Goal: Find specific fact: Find specific fact

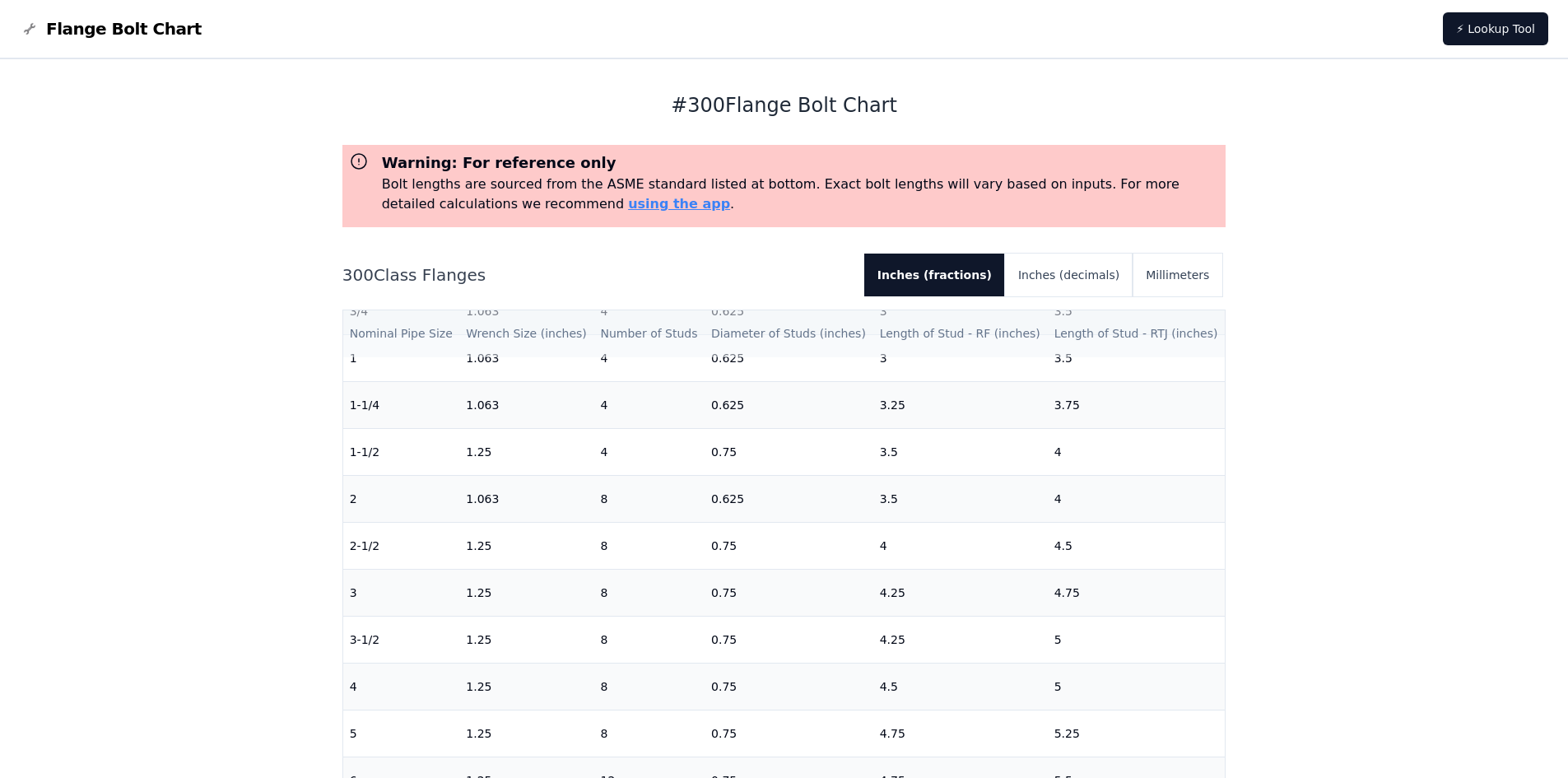
scroll to position [82, 0]
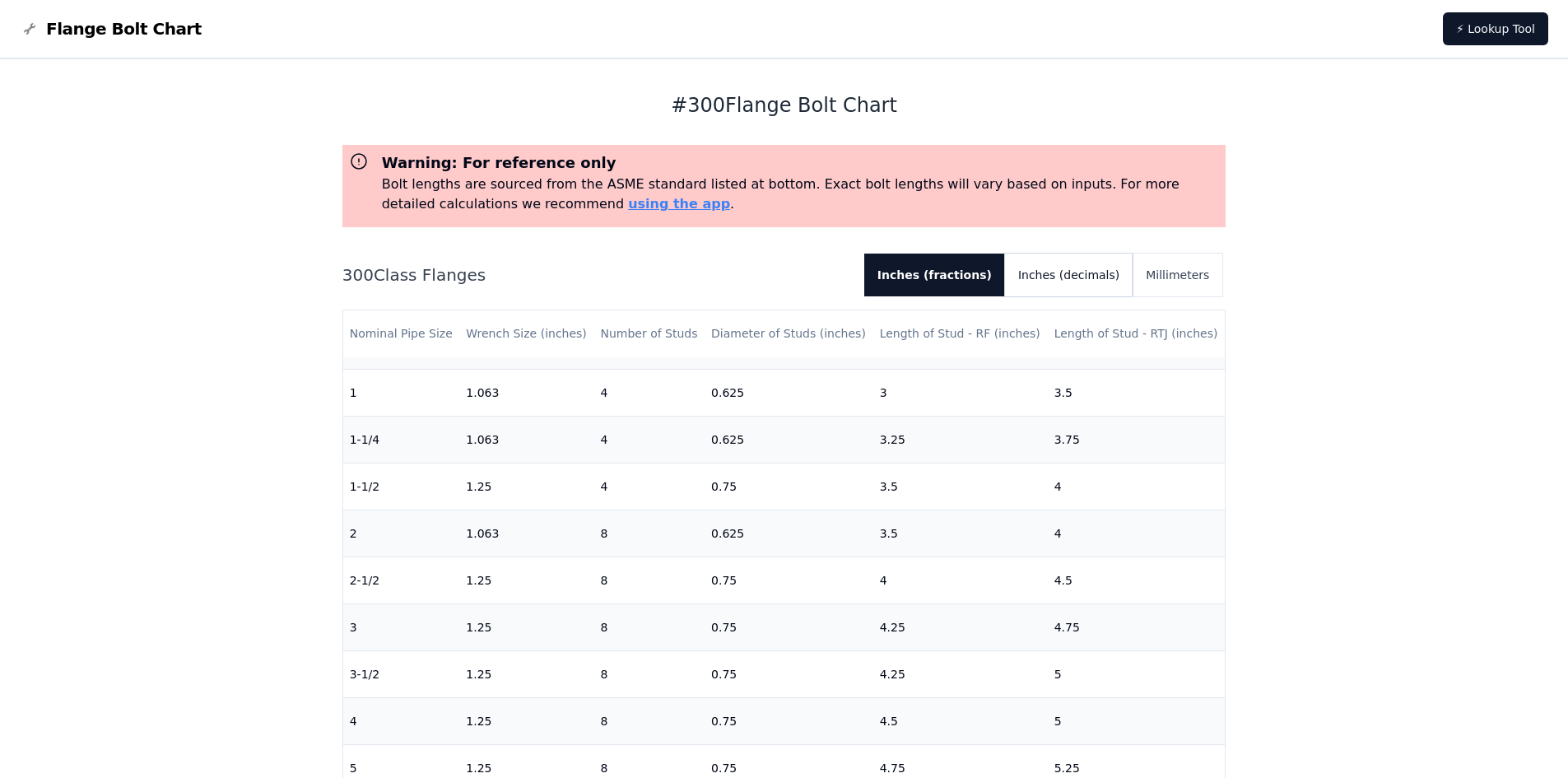
click at [1083, 277] on button "Inches (decimals)" at bounding box center [1069, 275] width 127 height 43
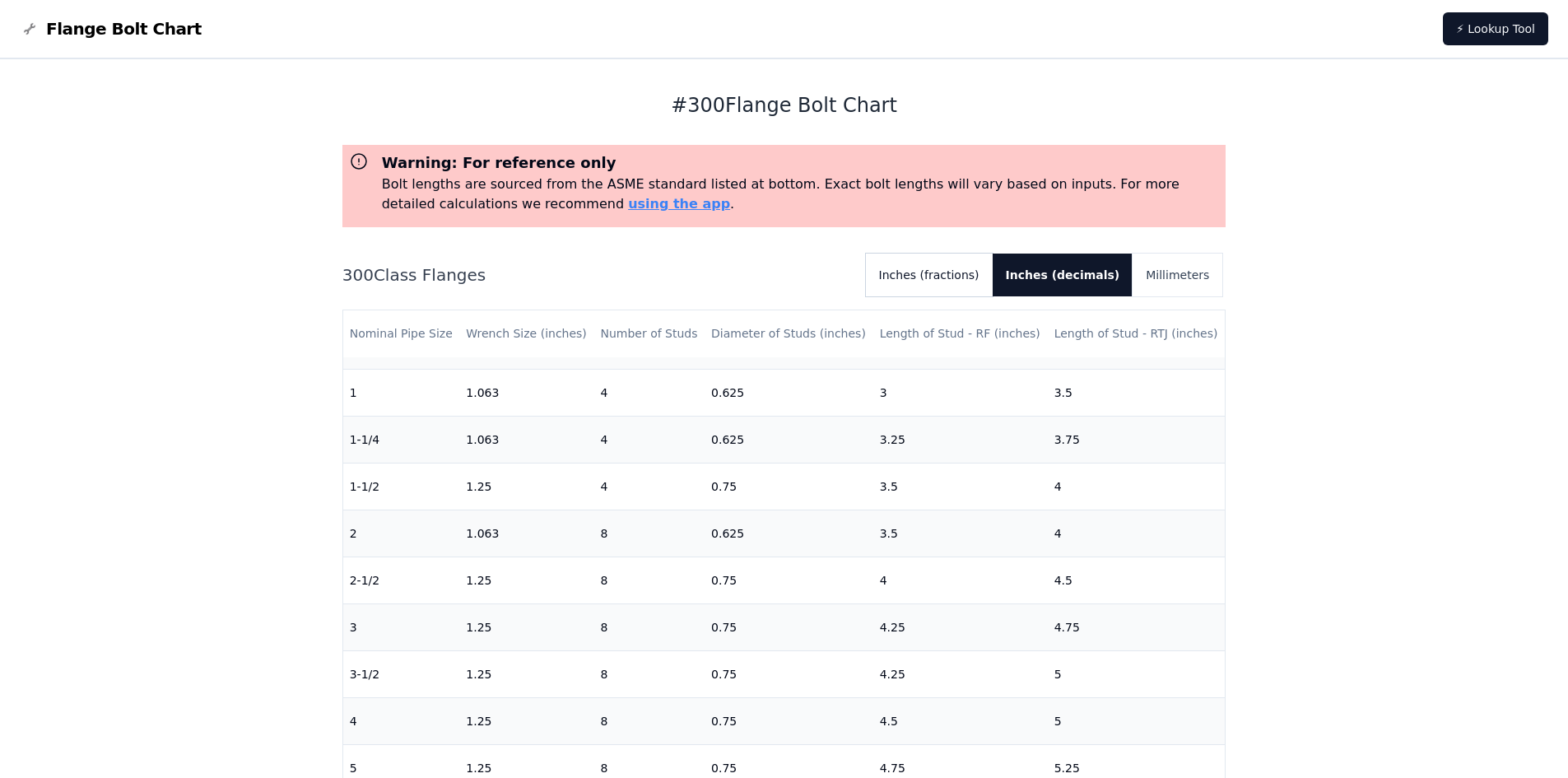
click at [986, 273] on button "Inches (fractions)" at bounding box center [929, 275] width 127 height 43
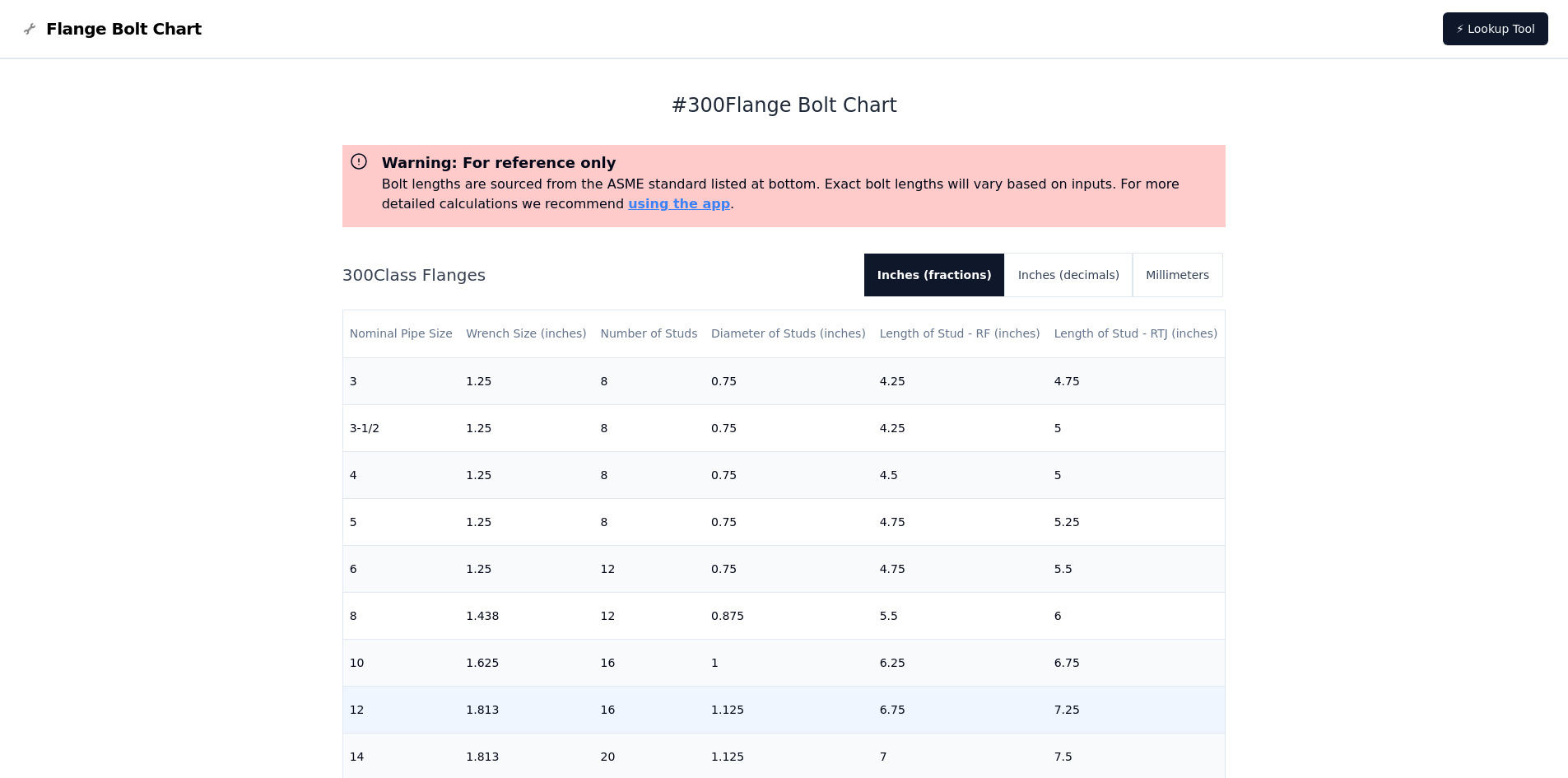
scroll to position [329, 0]
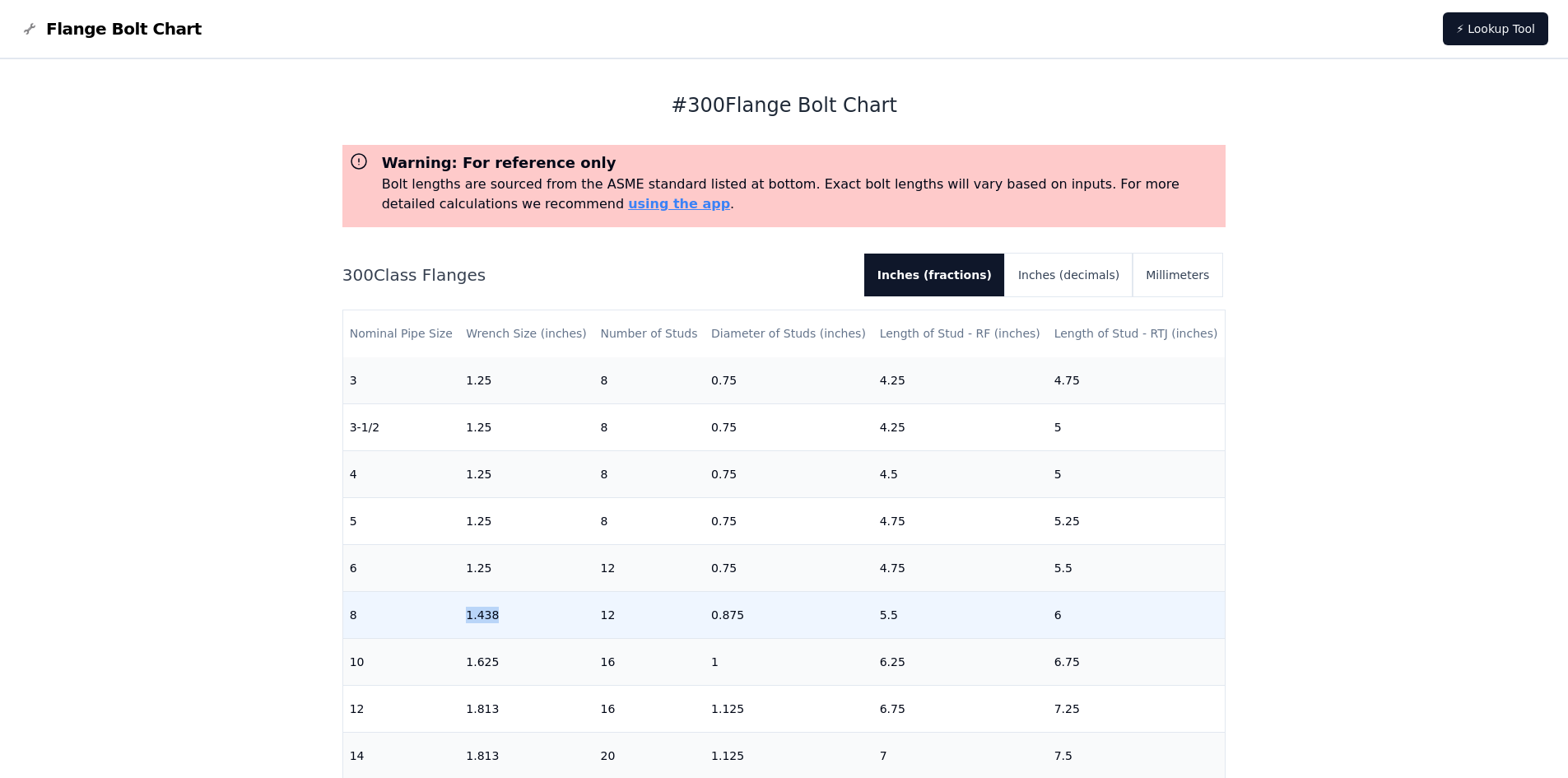
drag, startPoint x: 504, startPoint y: 618, endPoint x: 468, endPoint y: 613, distance: 36.3
click at [468, 613] on td "1.438" at bounding box center [526, 615] width 134 height 47
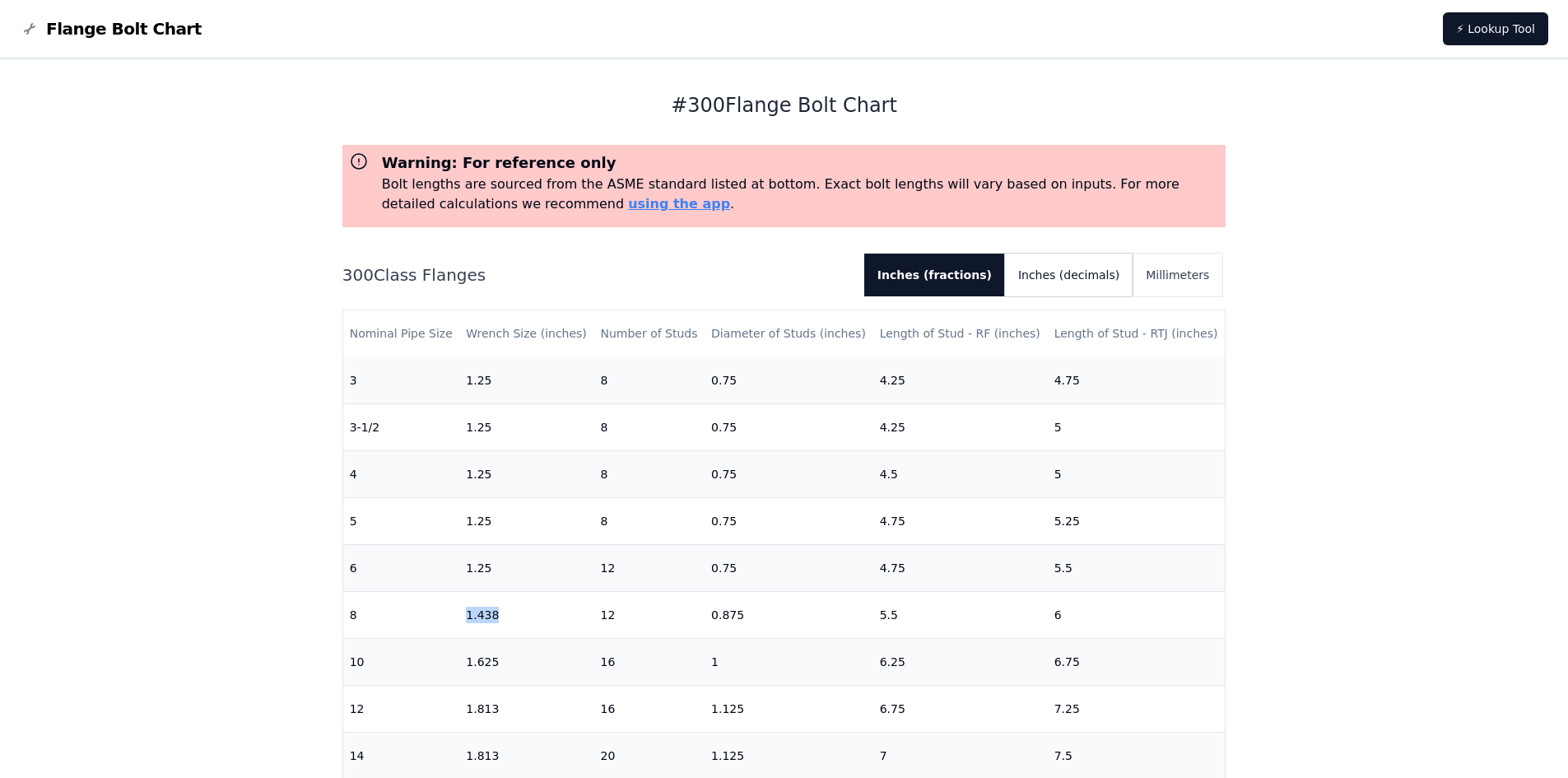
click at [1110, 273] on button "Inches (decimals)" at bounding box center [1069, 275] width 127 height 43
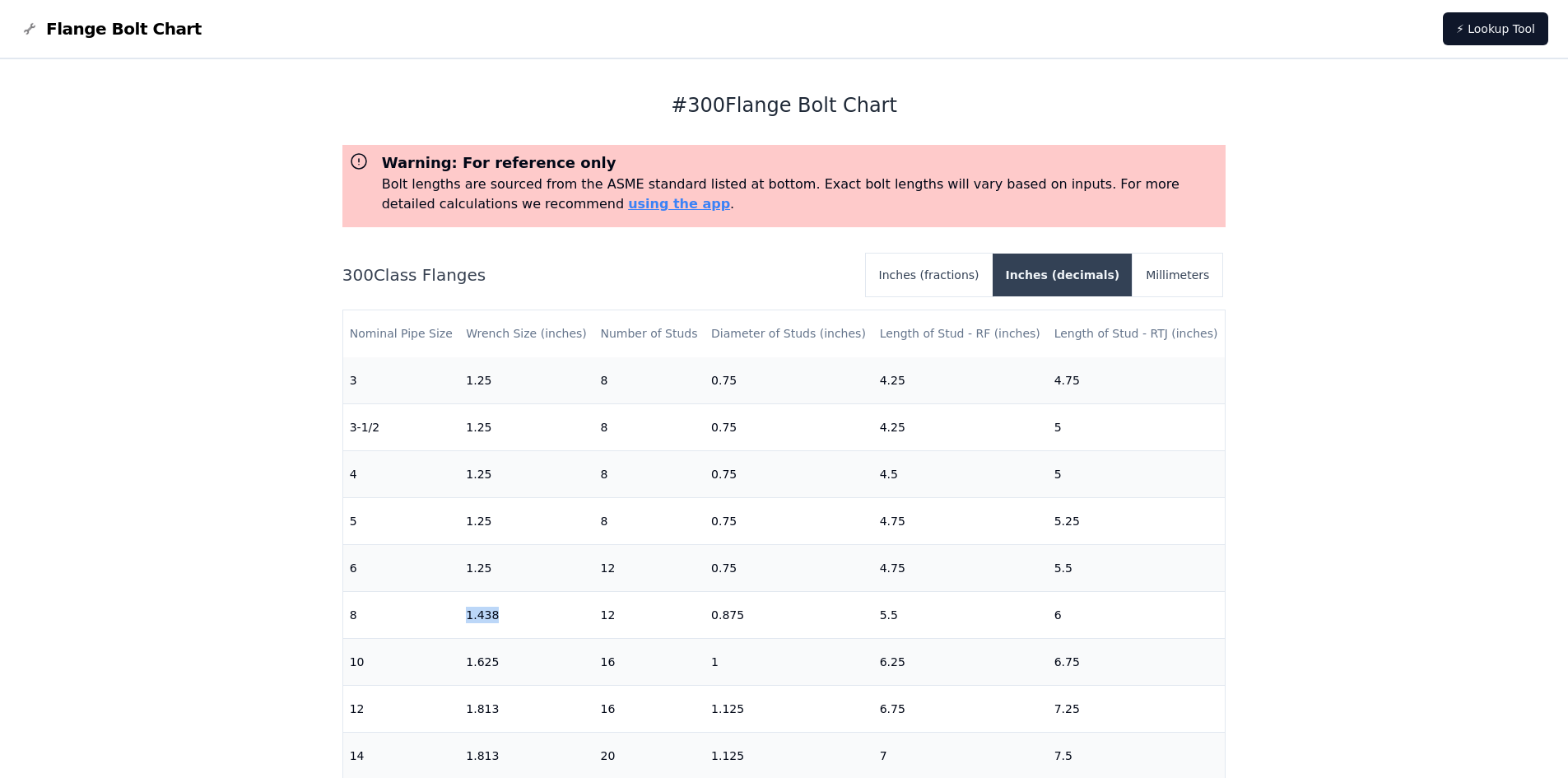
click at [1079, 274] on button "Inches (decimals)" at bounding box center [1063, 275] width 141 height 43
click at [980, 272] on button "Inches (fractions)" at bounding box center [929, 275] width 127 height 43
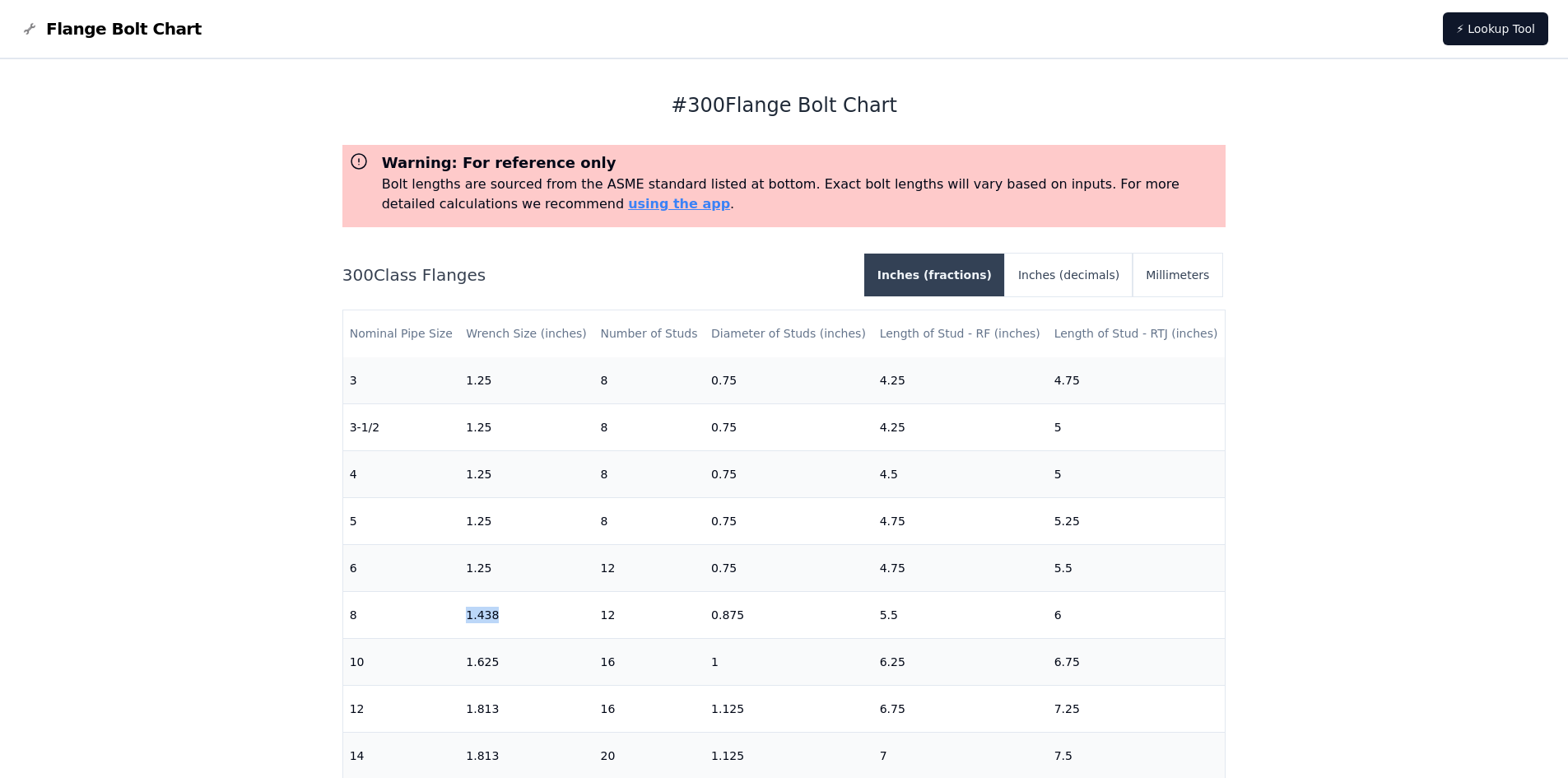
click at [980, 272] on button "Inches (fractions)" at bounding box center [934, 275] width 141 height 43
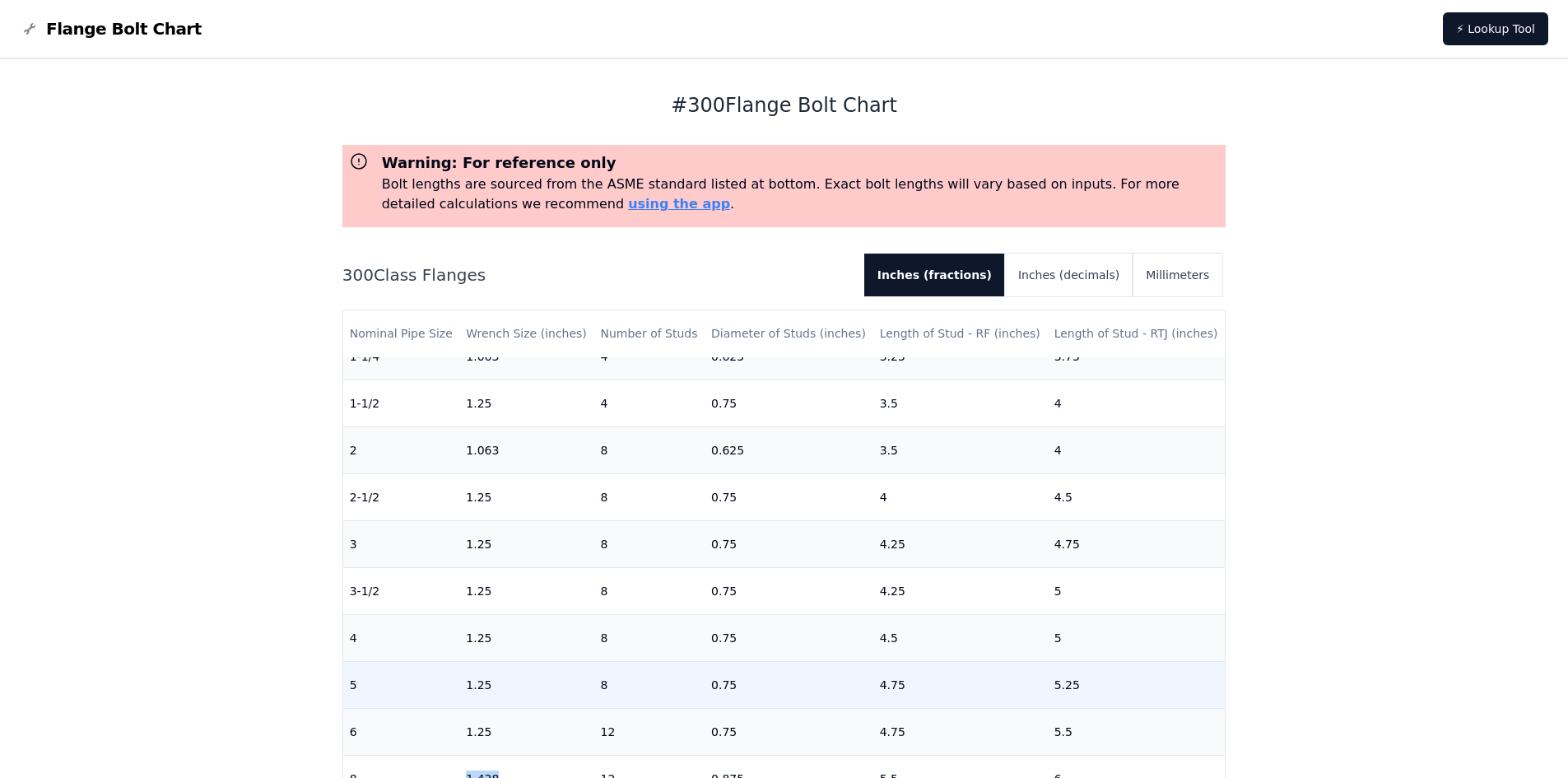
scroll to position [164, 0]
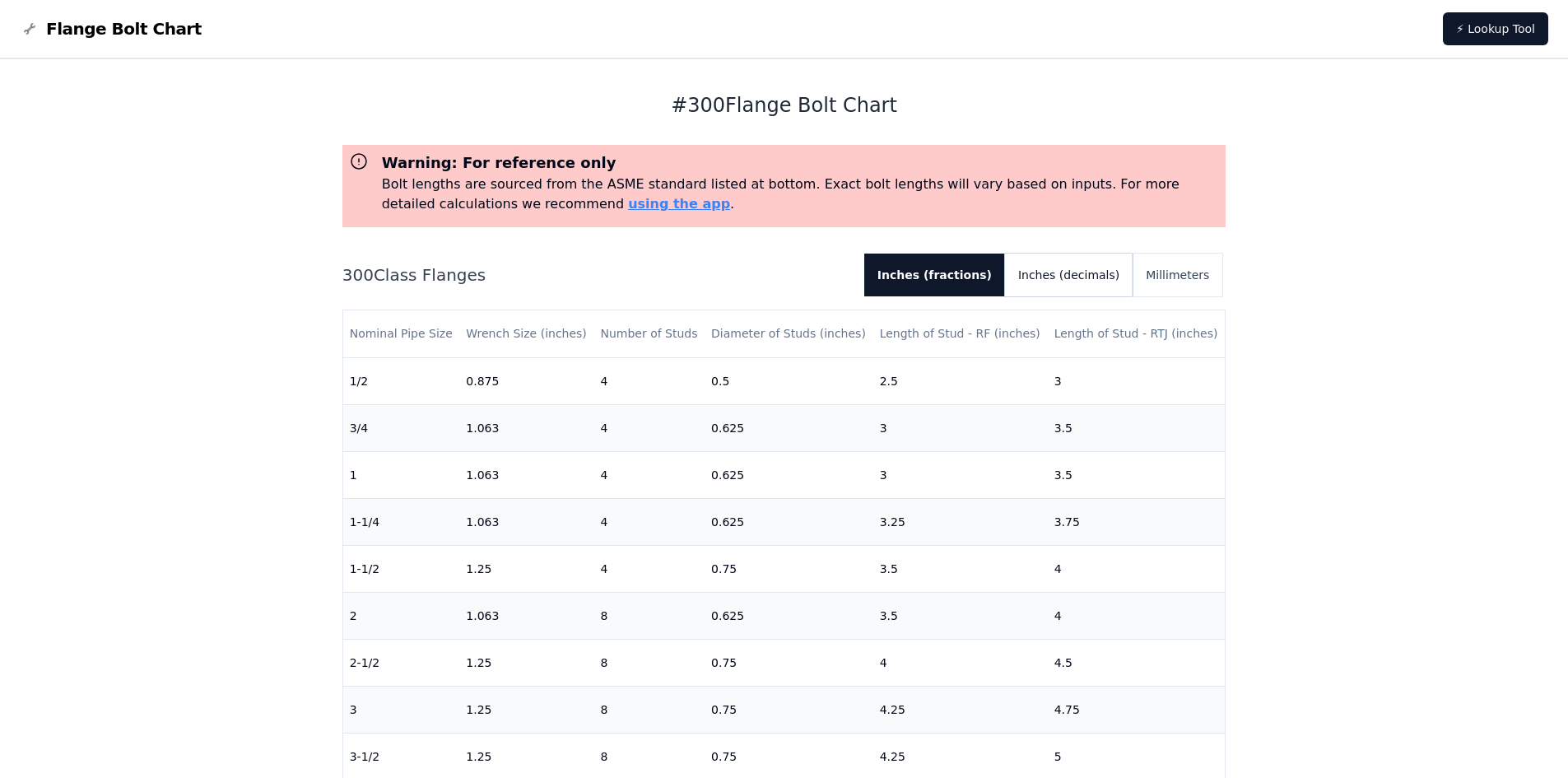
click at [1074, 279] on button "Inches (decimals)" at bounding box center [1069, 275] width 127 height 43
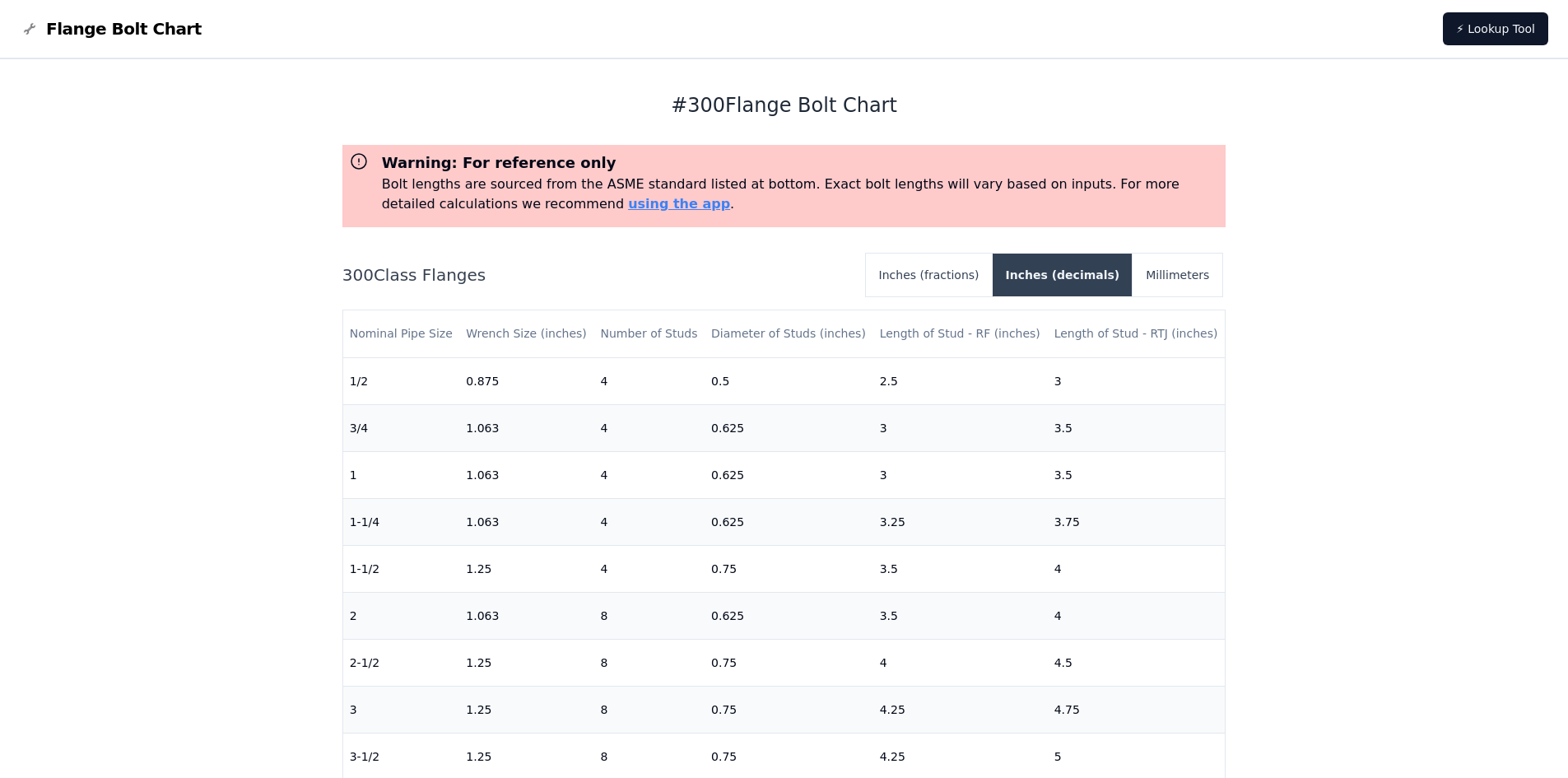
click at [1078, 276] on button "Inches (decimals)" at bounding box center [1063, 275] width 141 height 43
click at [1170, 269] on button "Millimeters" at bounding box center [1177, 275] width 90 height 43
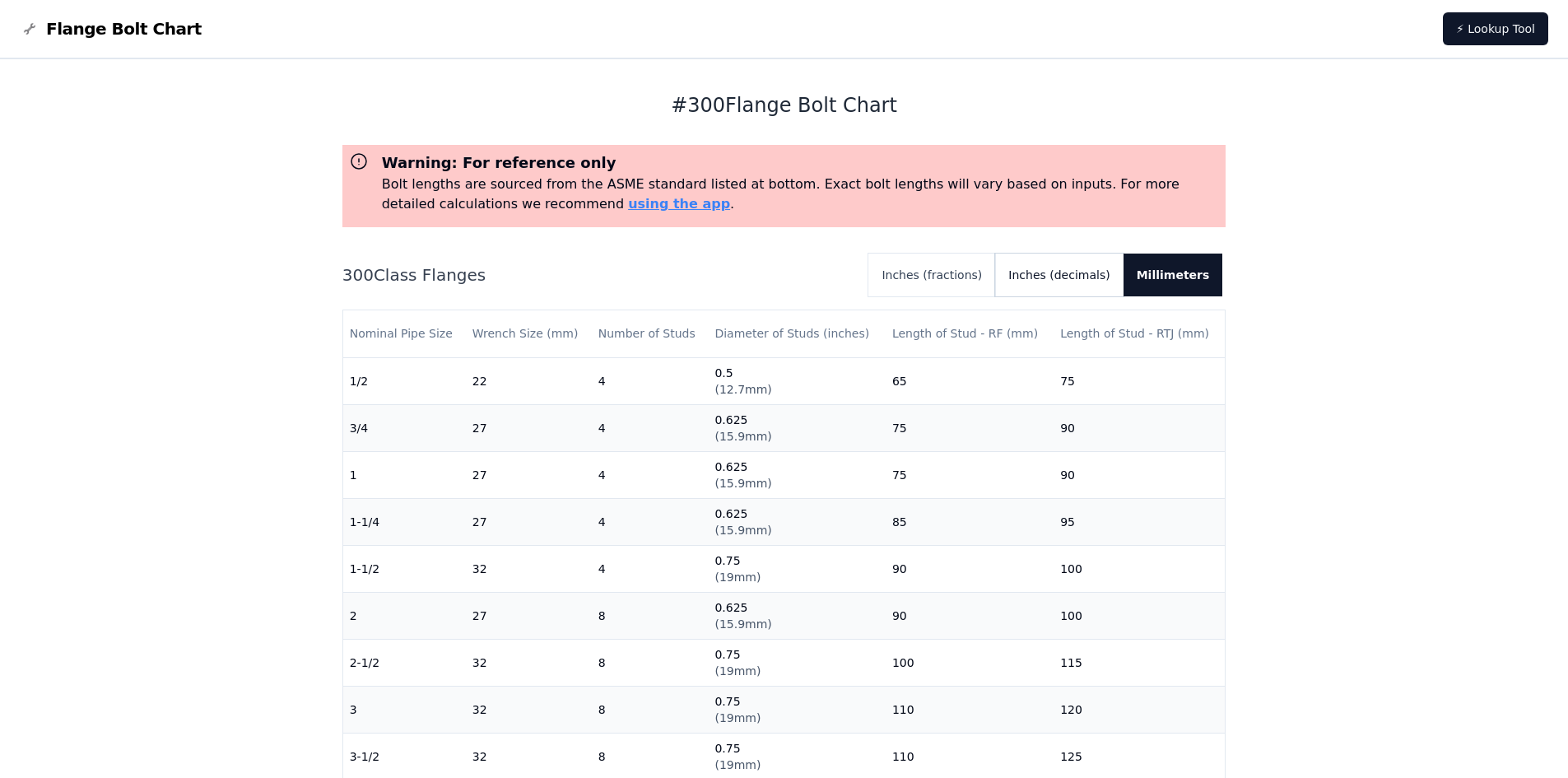
click at [1095, 276] on button "Inches (decimals)" at bounding box center [1059, 275] width 127 height 43
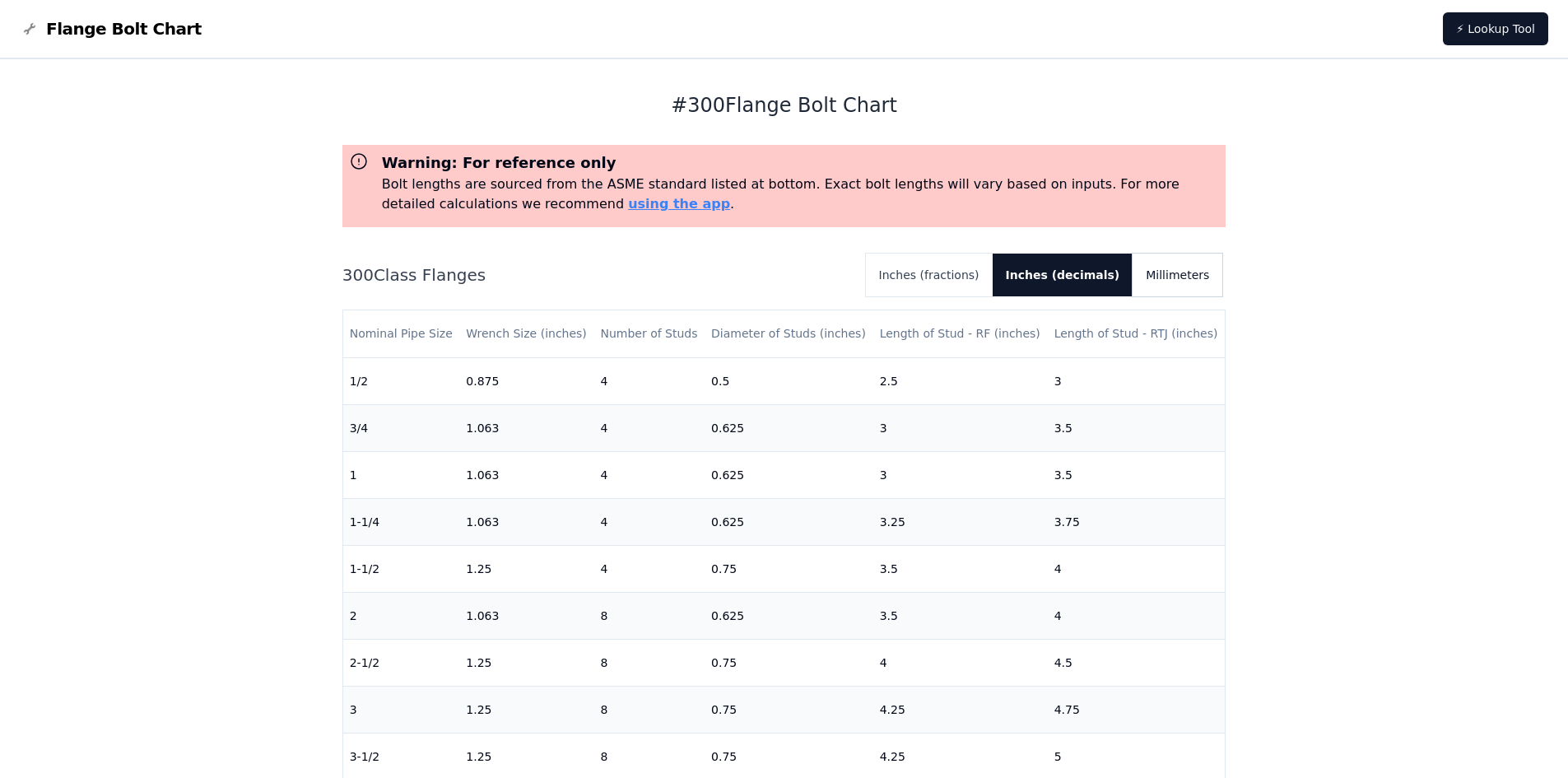
click at [1191, 274] on button "Millimeters" at bounding box center [1177, 275] width 90 height 43
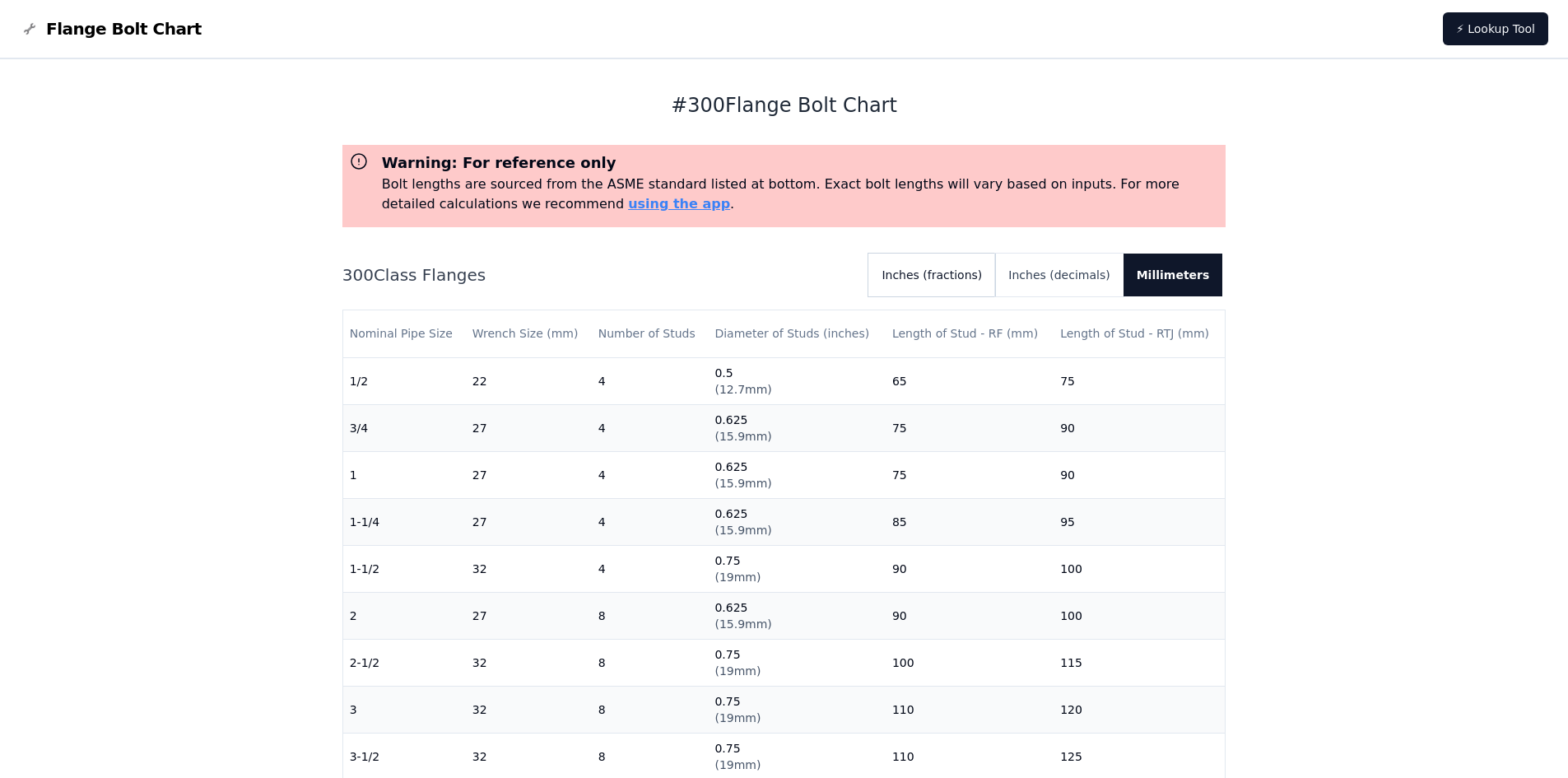
click at [986, 272] on button "Inches (fractions)" at bounding box center [931, 275] width 127 height 43
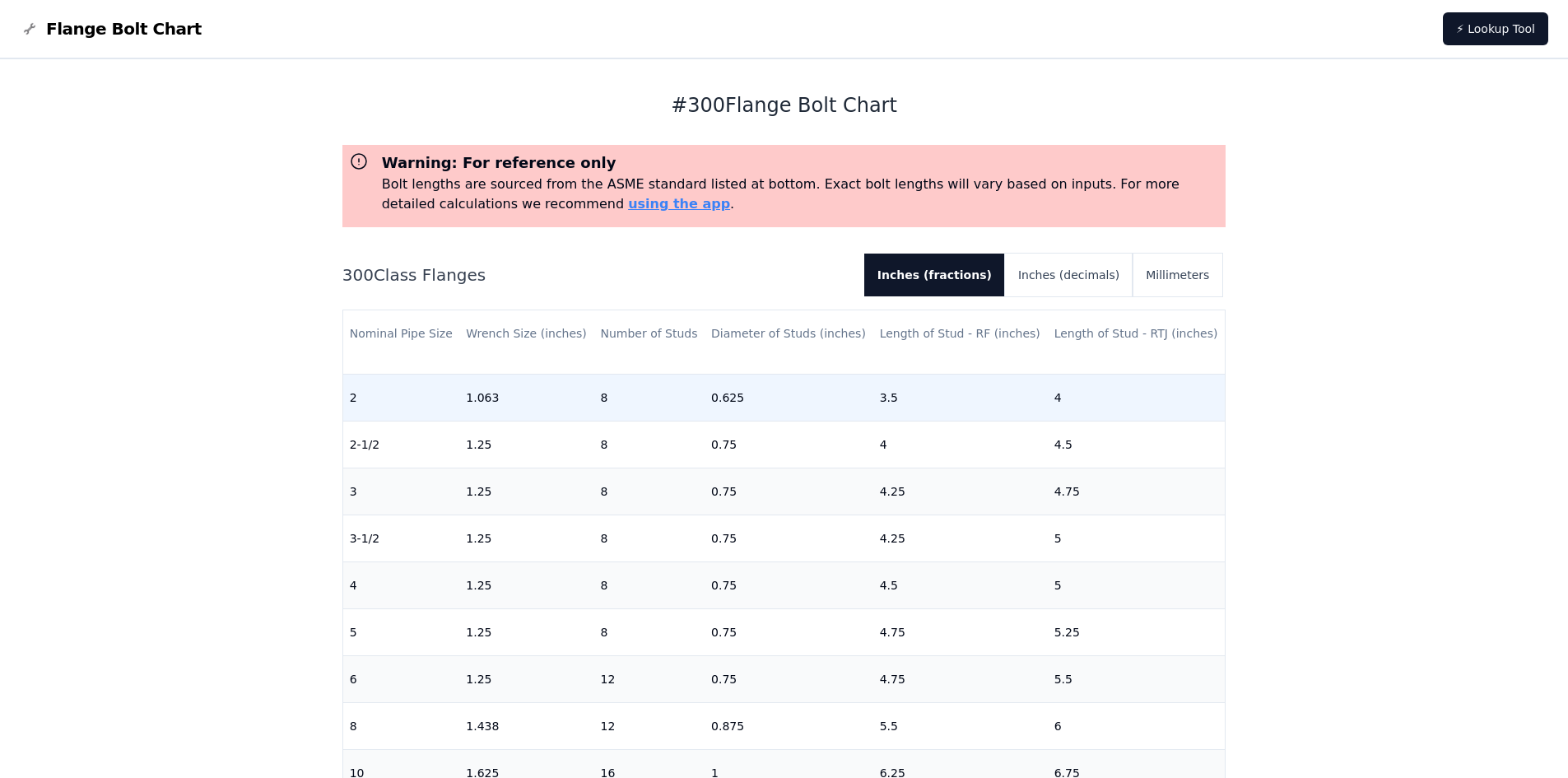
scroll to position [247, 0]
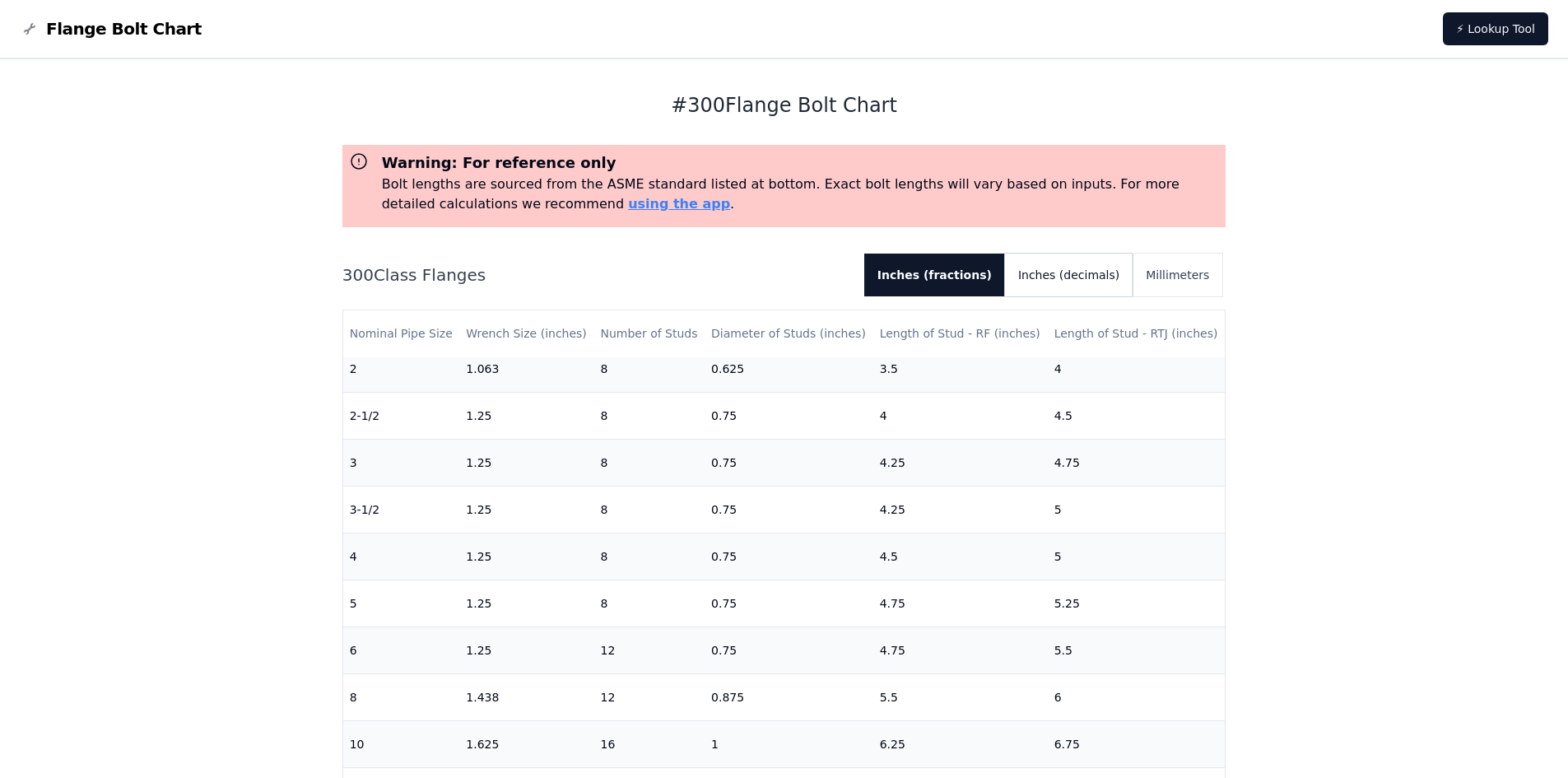
click at [1077, 283] on button "Inches (decimals)" at bounding box center [1069, 275] width 127 height 43
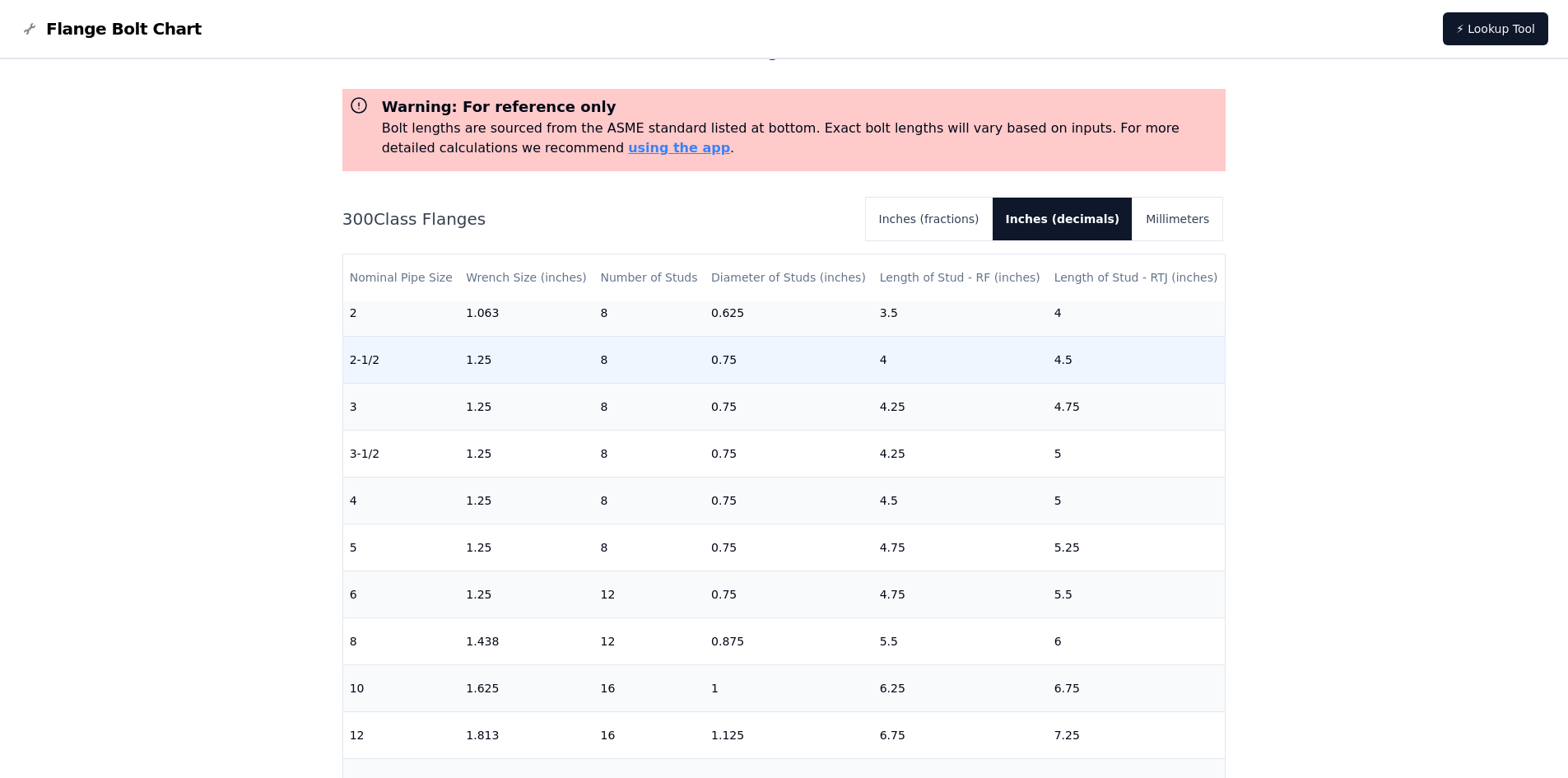
scroll to position [82, 0]
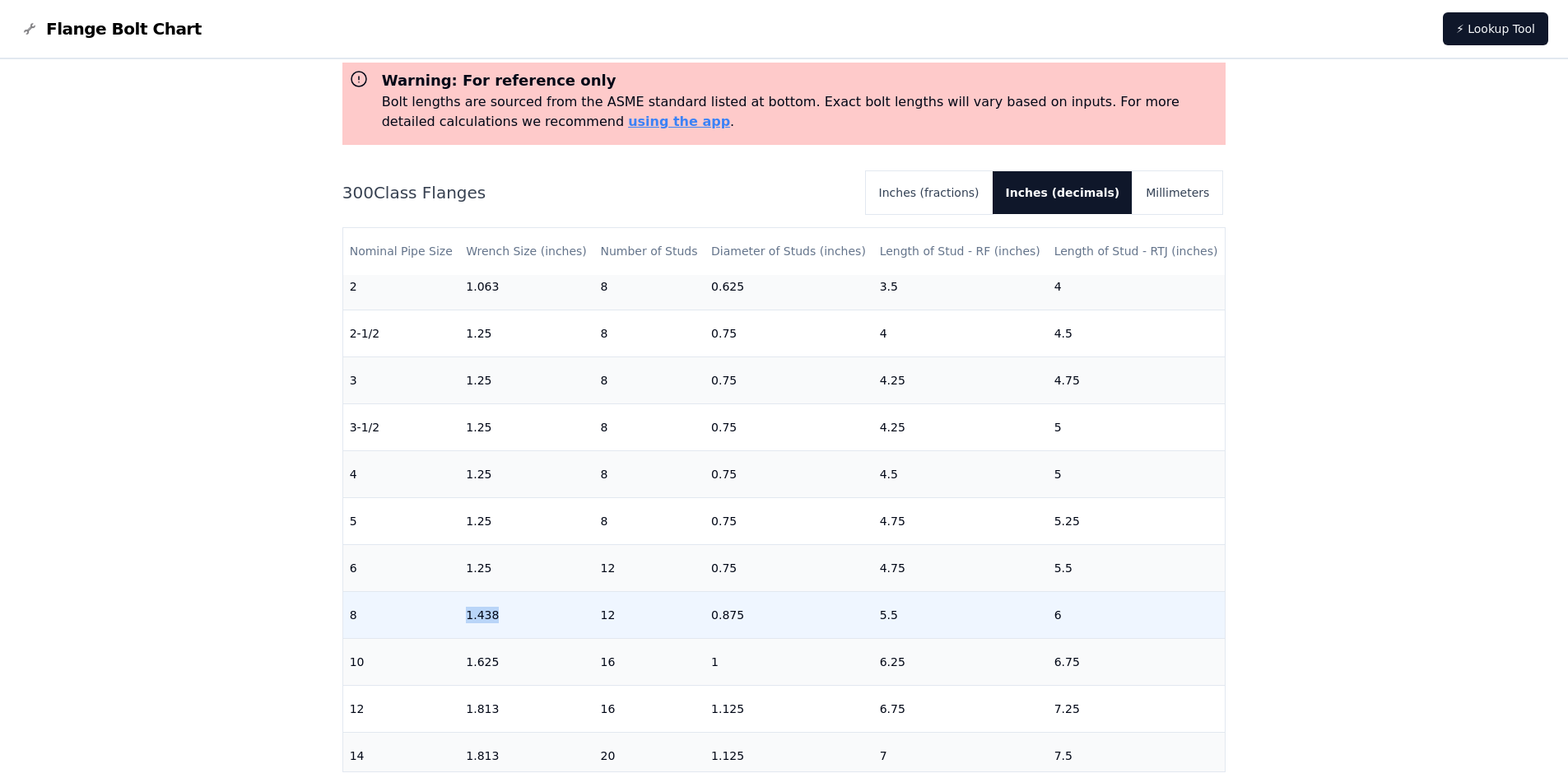
drag, startPoint x: 512, startPoint y: 620, endPoint x: 464, endPoint y: 620, distance: 48.0
click at [464, 620] on td "1.438" at bounding box center [526, 615] width 134 height 47
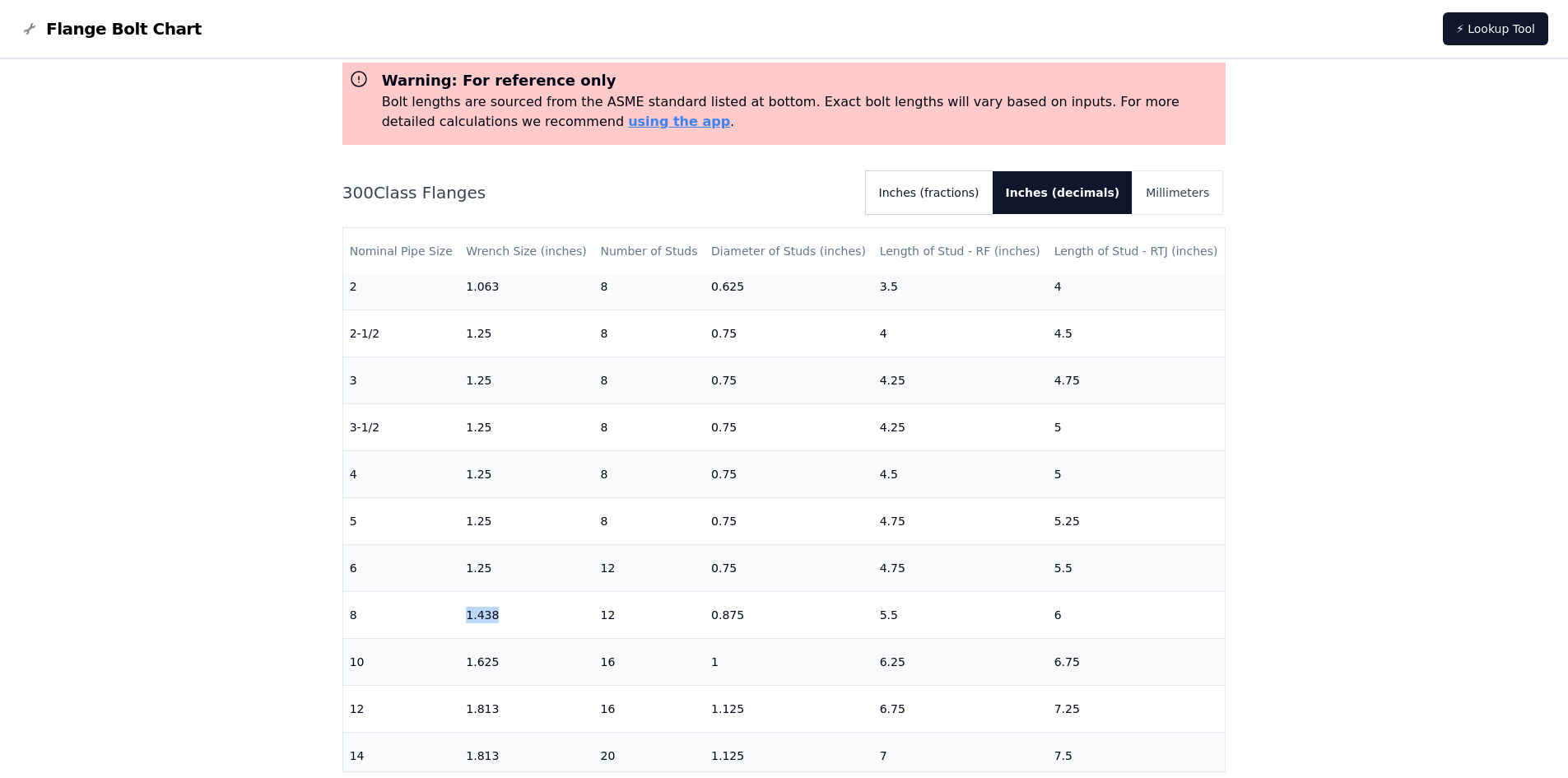
click at [950, 195] on button "Inches (fractions)" at bounding box center [929, 192] width 127 height 43
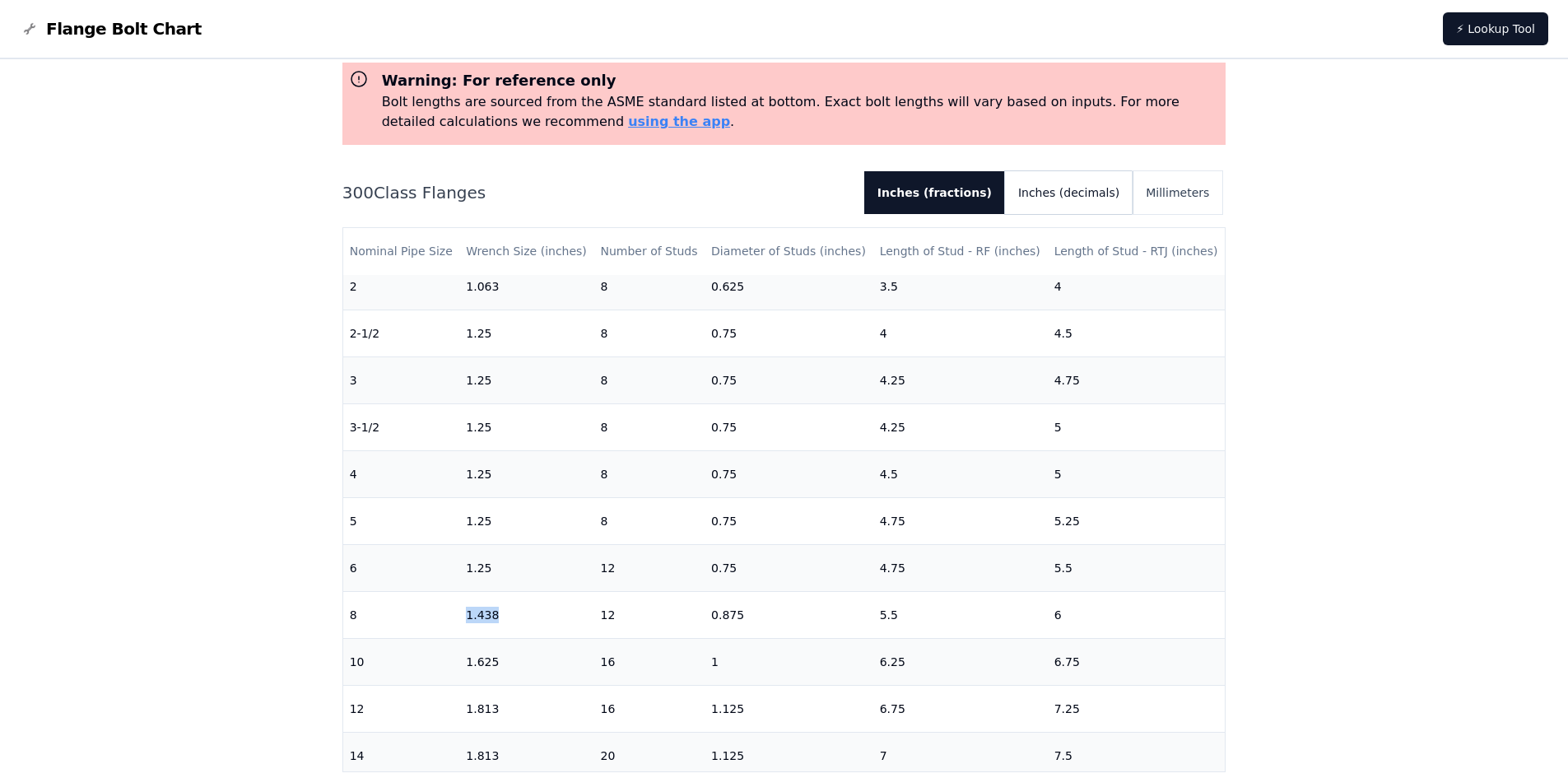
click at [1057, 190] on button "Inches (decimals)" at bounding box center [1069, 192] width 127 height 43
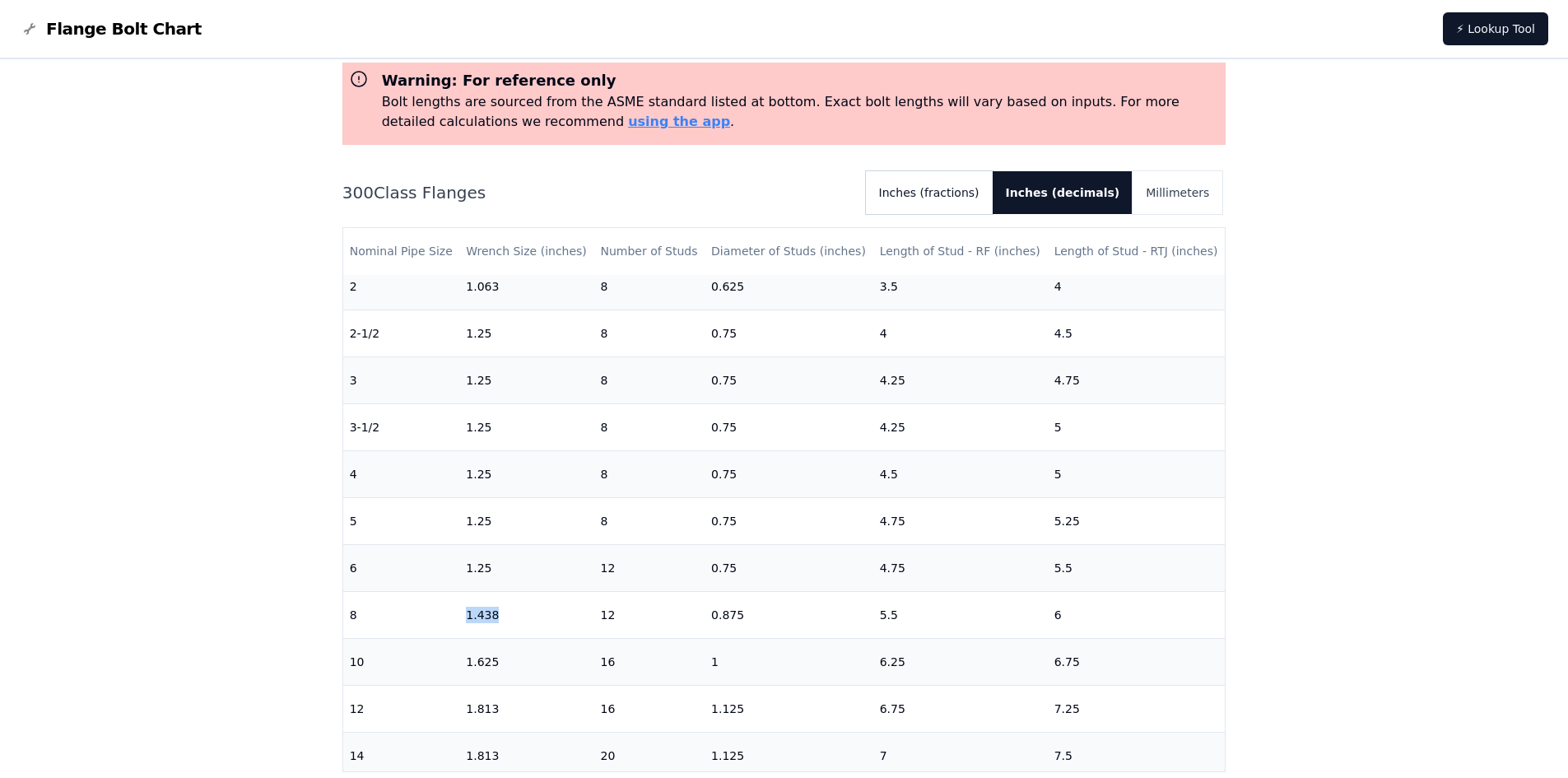
click at [981, 202] on button "Inches (fractions)" at bounding box center [929, 192] width 127 height 43
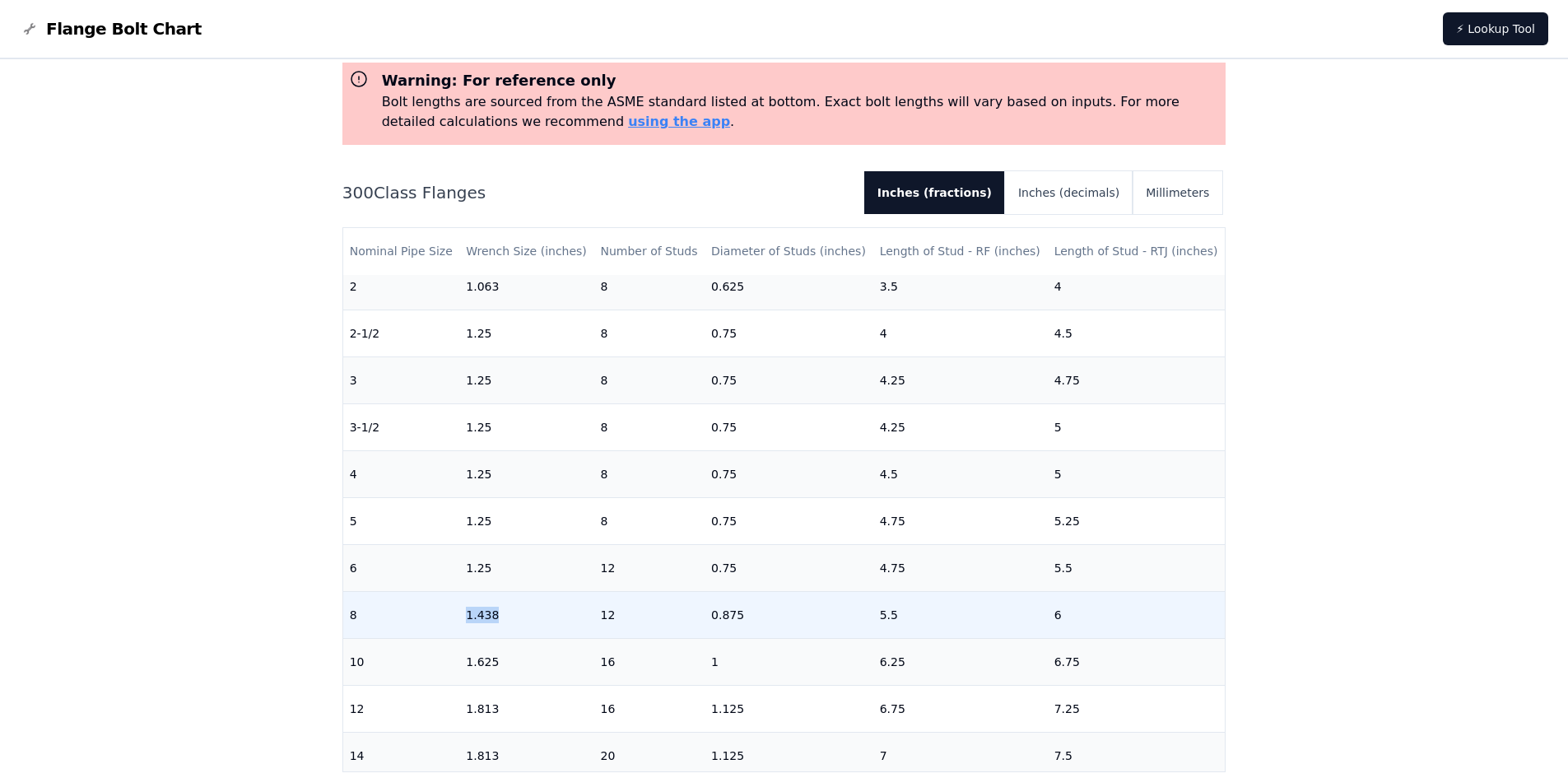
click at [498, 615] on td "1.438" at bounding box center [526, 615] width 134 height 47
drag, startPoint x: 499, startPoint y: 617, endPoint x: 475, endPoint y: 613, distance: 24.3
click at [475, 613] on td "1.438" at bounding box center [526, 615] width 134 height 47
drag, startPoint x: 477, startPoint y: 613, endPoint x: 447, endPoint y: 598, distance: 33.5
click at [447, 598] on td "8" at bounding box center [401, 615] width 116 height 47
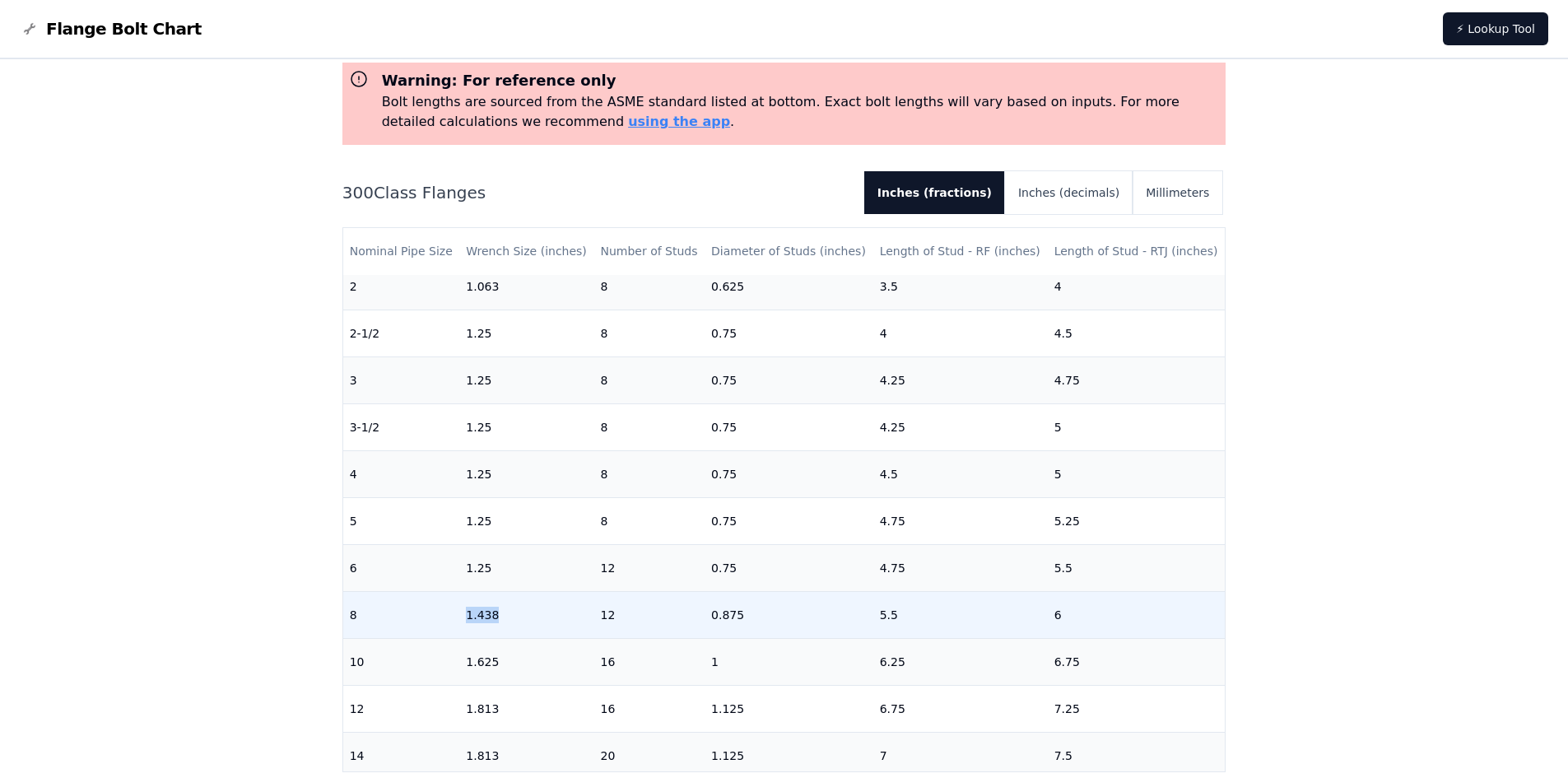
drag, startPoint x: 507, startPoint y: 612, endPoint x: 461, endPoint y: 609, distance: 46.1
click at [461, 609] on td "1.438" at bounding box center [526, 615] width 134 height 47
copy td "1.438"
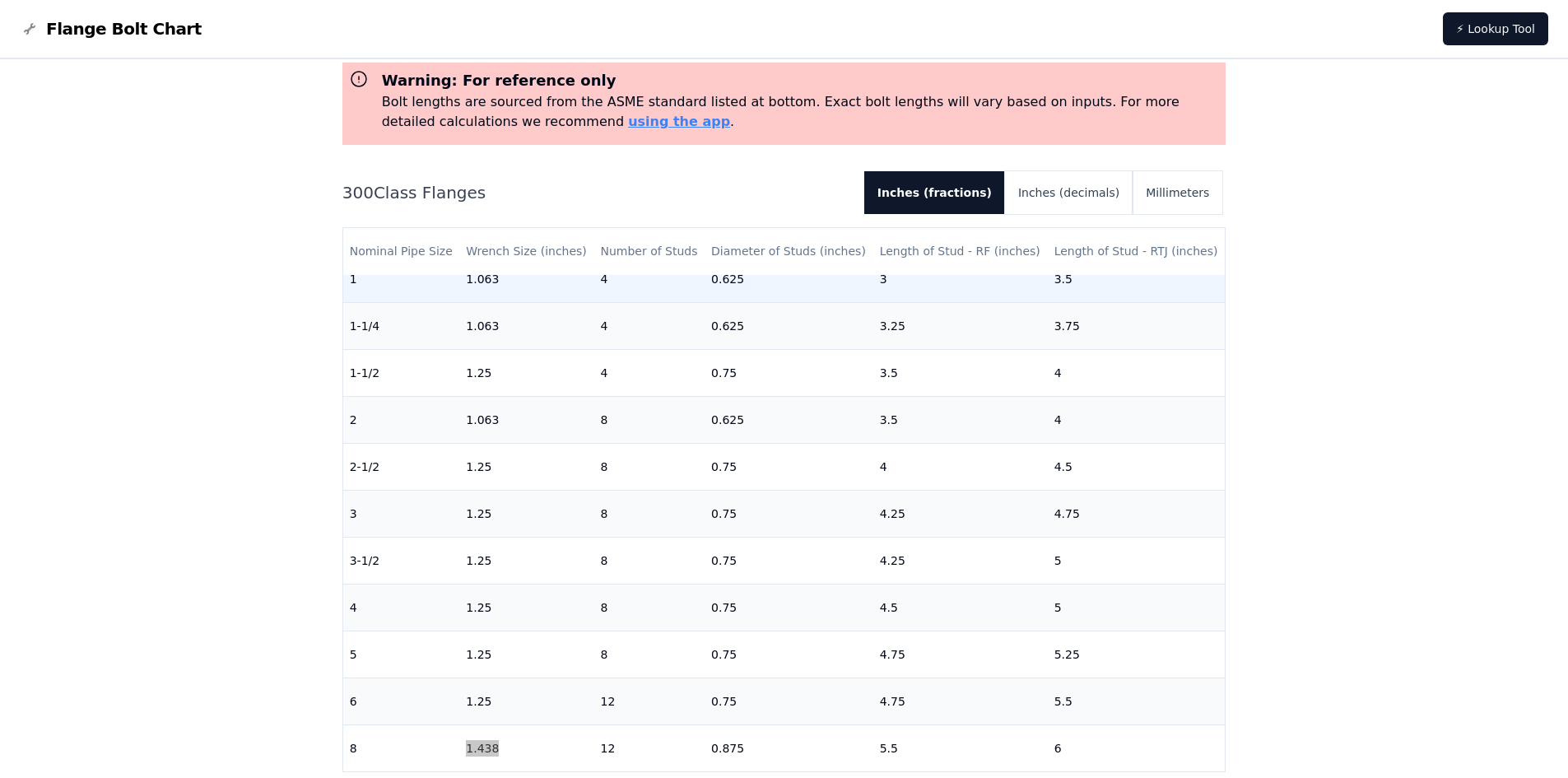
scroll to position [0, 0]
